Goal: Find contact information: Find contact information

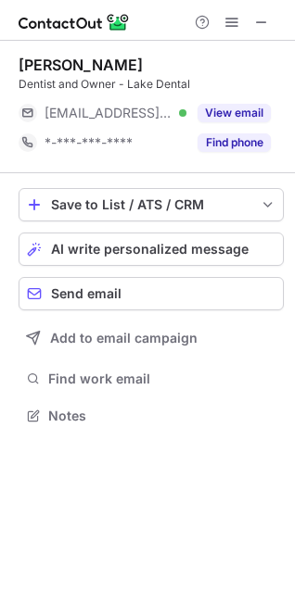
scroll to position [403, 295]
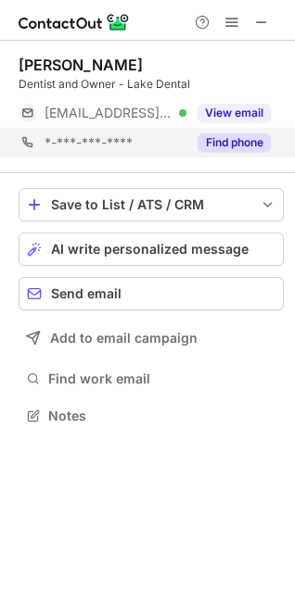
click at [272, 139] on div "*-***-***-**** Find phone" at bounding box center [151, 143] width 265 height 30
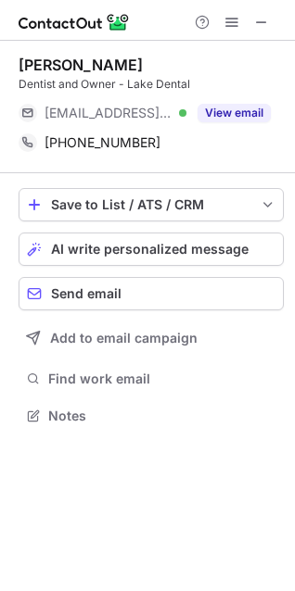
click at [272, 139] on div "+12187284272 Copy" at bounding box center [151, 143] width 265 height 30
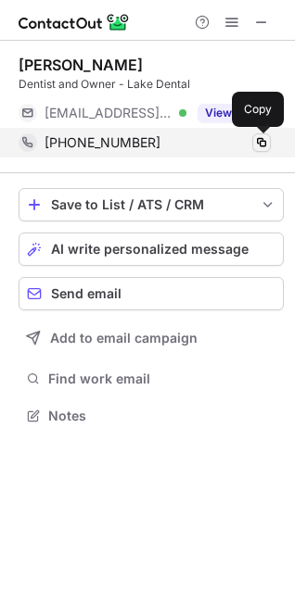
click at [252, 139] on button at bounding box center [261, 142] width 19 height 19
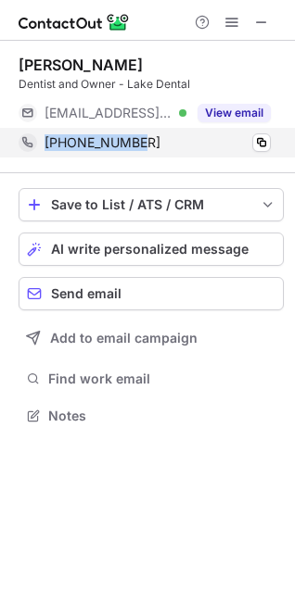
drag, startPoint x: 131, startPoint y: 145, endPoint x: 44, endPoint y: 145, distance: 87.1
click at [44, 145] on div "+12187284272 Copy" at bounding box center [145, 143] width 252 height 30
copy span "+12187284272"
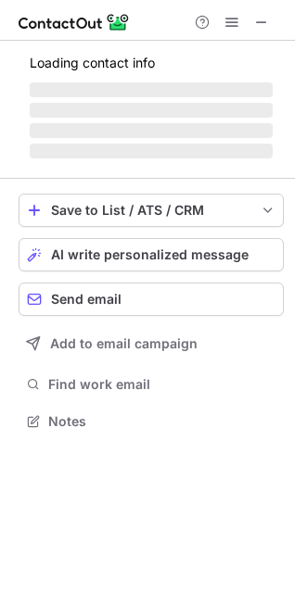
scroll to position [420, 295]
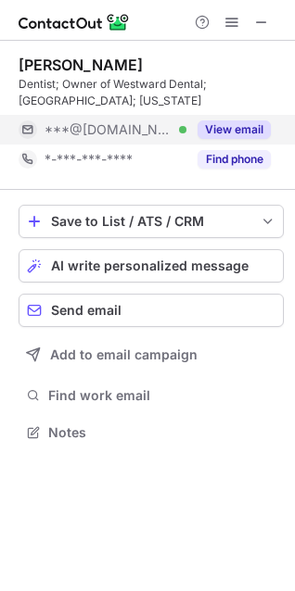
click at [254, 132] on button "View email" at bounding box center [233, 129] width 73 height 19
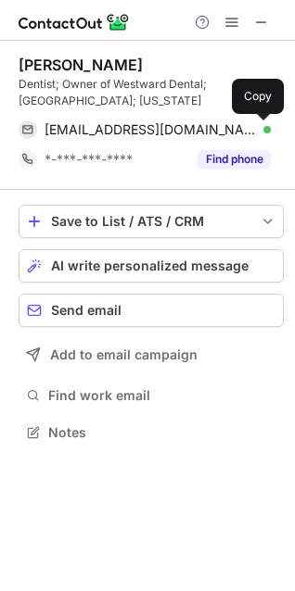
click at [254, 132] on span at bounding box center [261, 129] width 15 height 15
